Goal: Complete application form: Complete application form

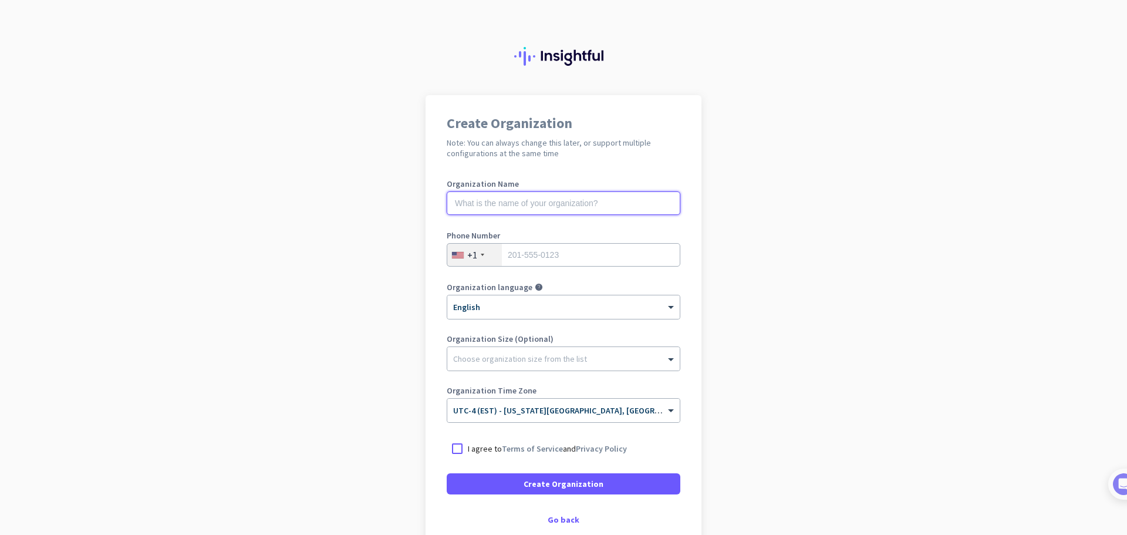
click at [581, 203] on input "text" at bounding box center [564, 202] width 234 height 23
click at [567, 508] on div "Create Organization Note: You can always change this later, or support multiple…" at bounding box center [564, 320] width 276 height 450
click at [567, 513] on div "Create Organization Note: You can always change this later, or support multiple…" at bounding box center [564, 320] width 276 height 450
click at [548, 356] on div at bounding box center [563, 356] width 232 height 12
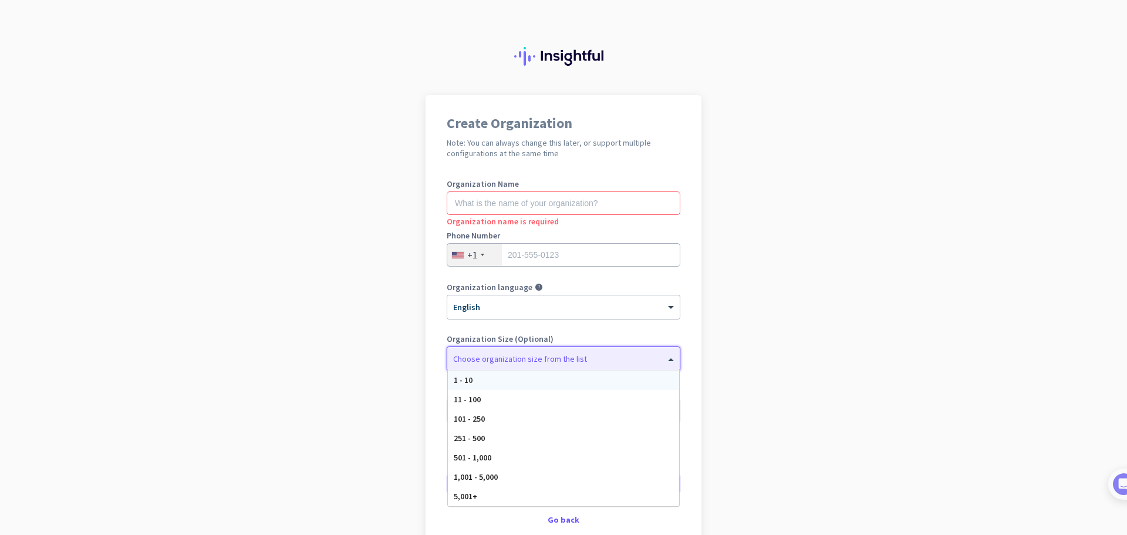
click at [778, 349] on app-onboarding-organization "Create Organization Note: You can always change this later, or support multiple…" at bounding box center [563, 349] width 1127 height 508
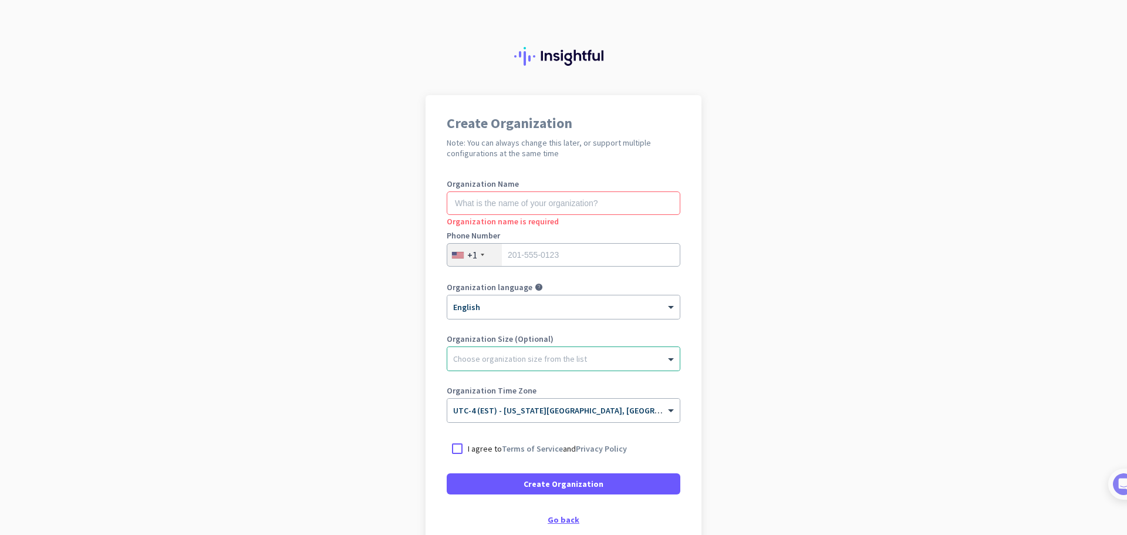
click at [560, 517] on div "Go back" at bounding box center [564, 519] width 234 height 8
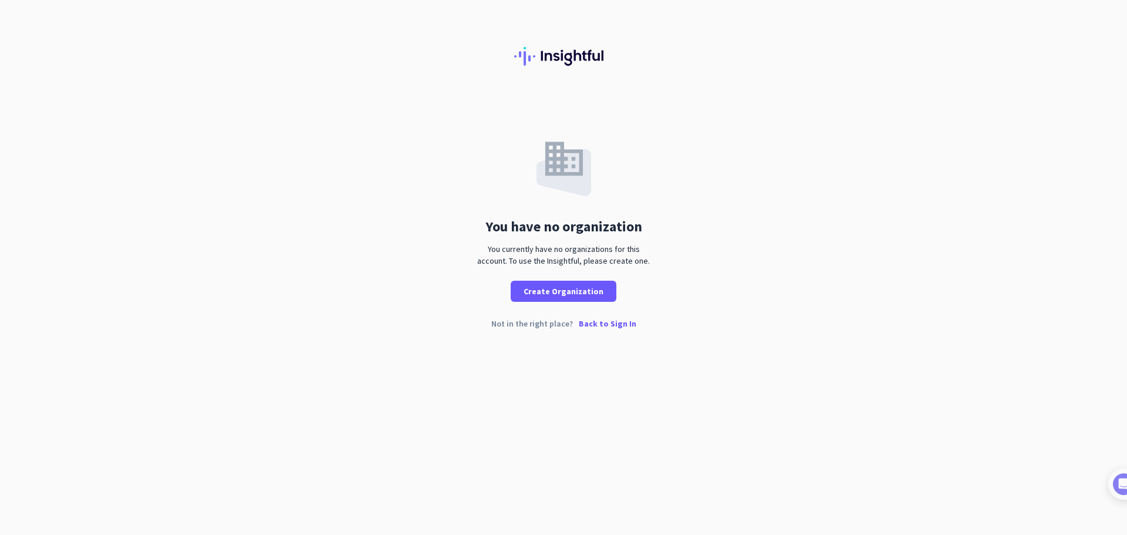
click at [596, 323] on p "Back to Sign In" at bounding box center [608, 323] width 58 height 8
